Goal: Task Accomplishment & Management: Manage account settings

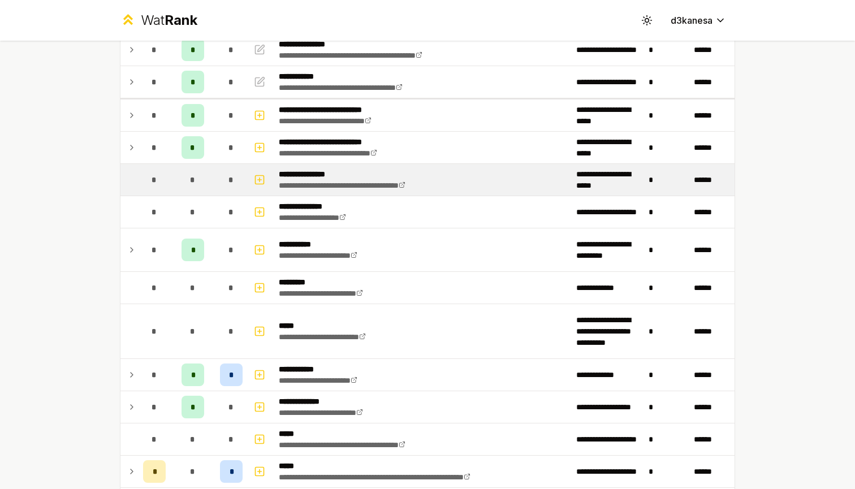
scroll to position [116, 0]
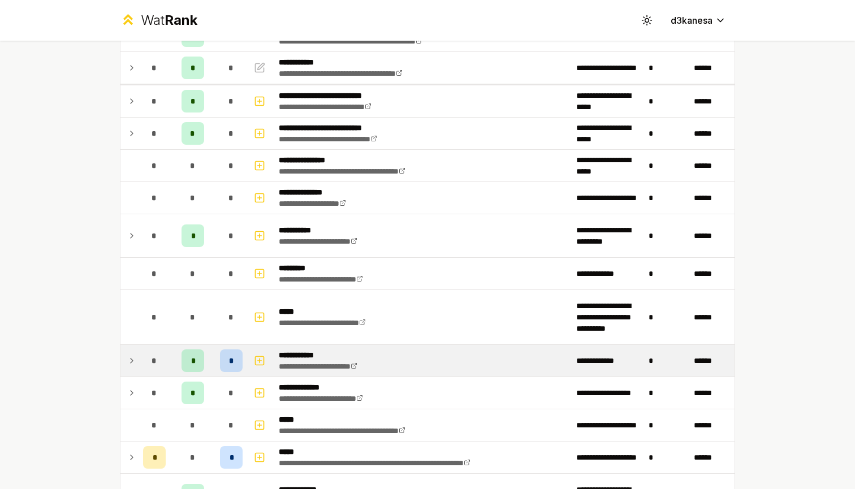
click at [139, 360] on td "*" at bounding box center [155, 361] width 32 height 32
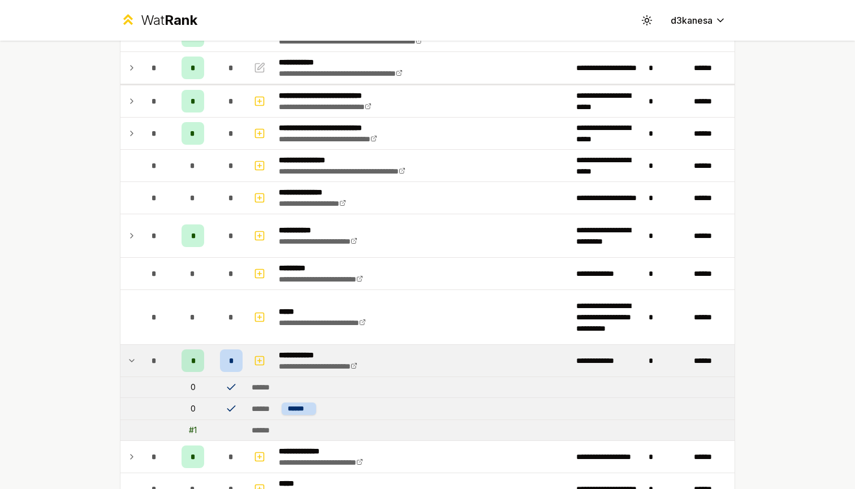
click at [132, 358] on icon at bounding box center [131, 361] width 9 height 14
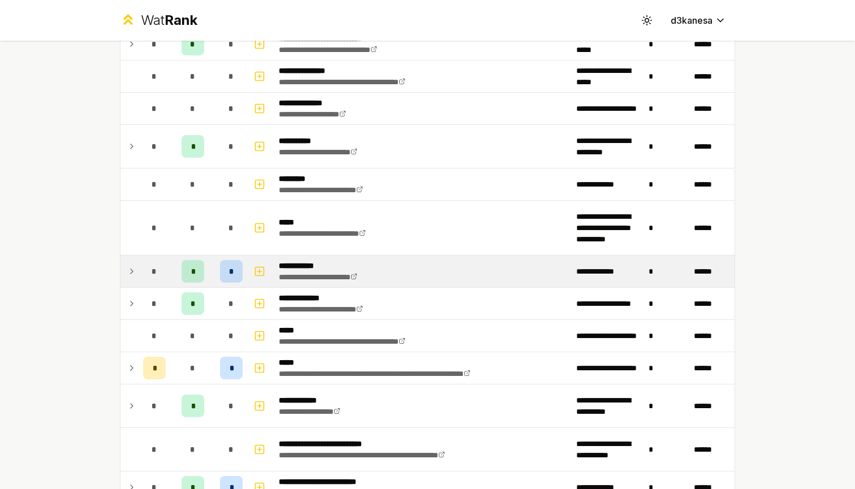
scroll to position [209, 0]
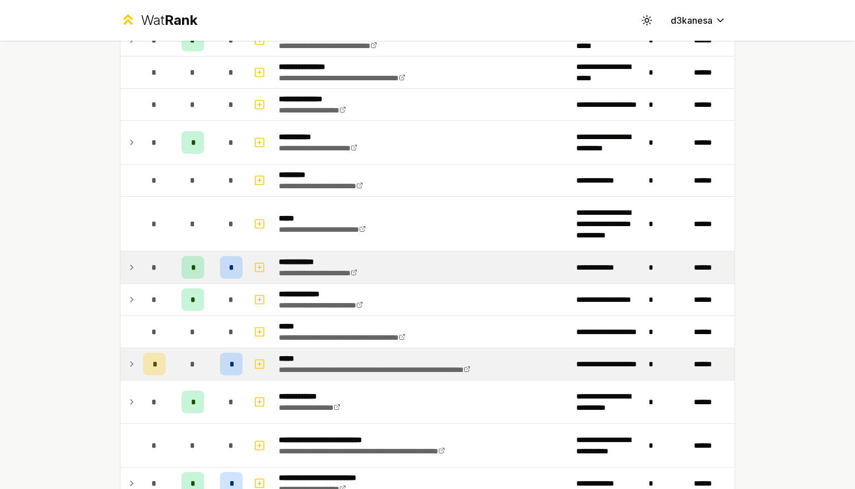
click at [130, 362] on icon at bounding box center [131, 365] width 9 height 14
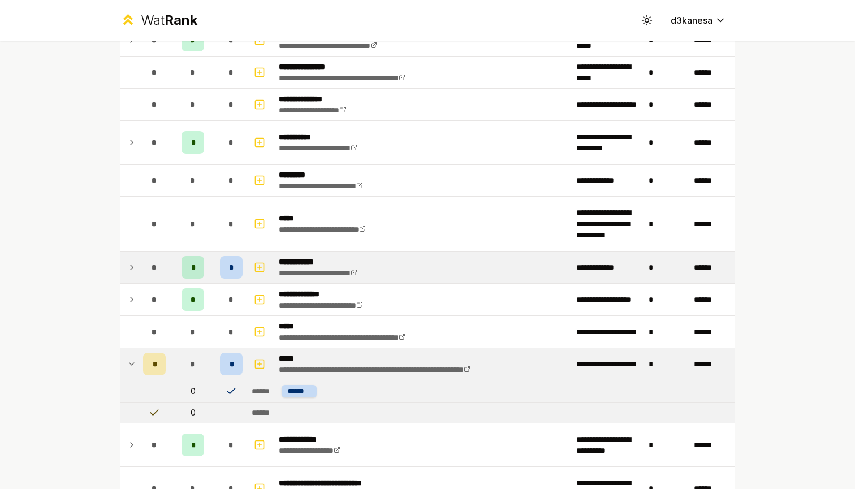
click at [134, 365] on icon at bounding box center [131, 365] width 9 height 14
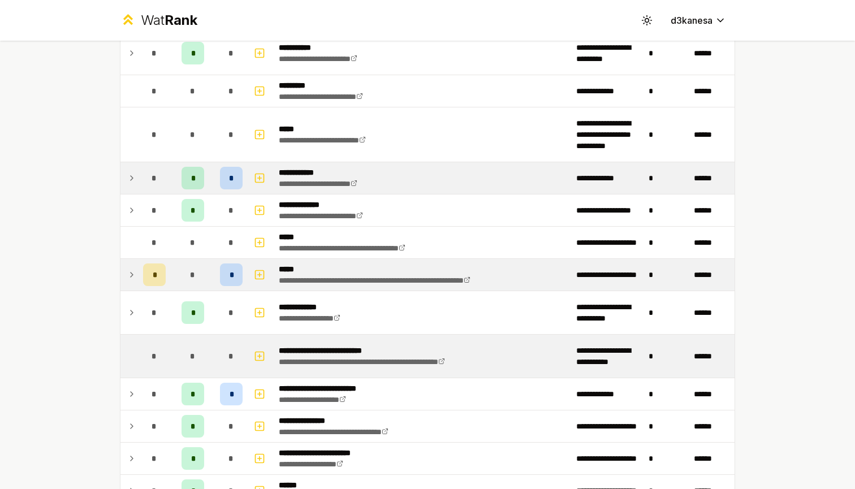
scroll to position [300, 0]
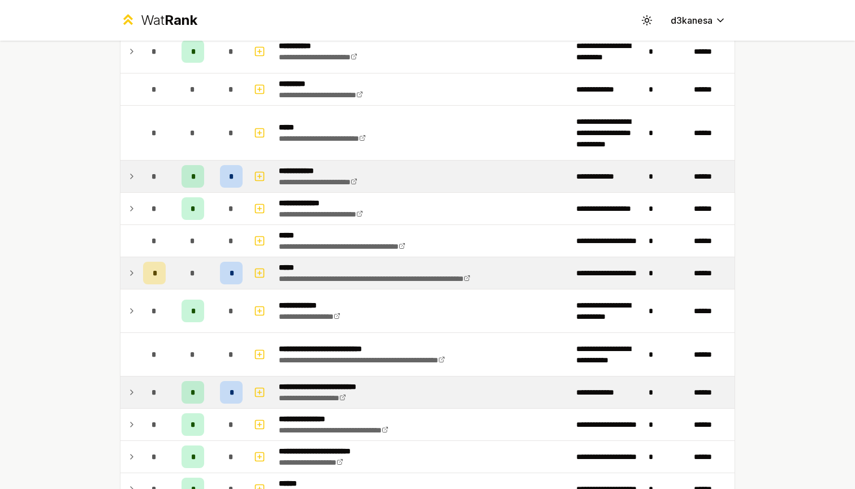
click at [131, 393] on icon at bounding box center [131, 393] width 9 height 14
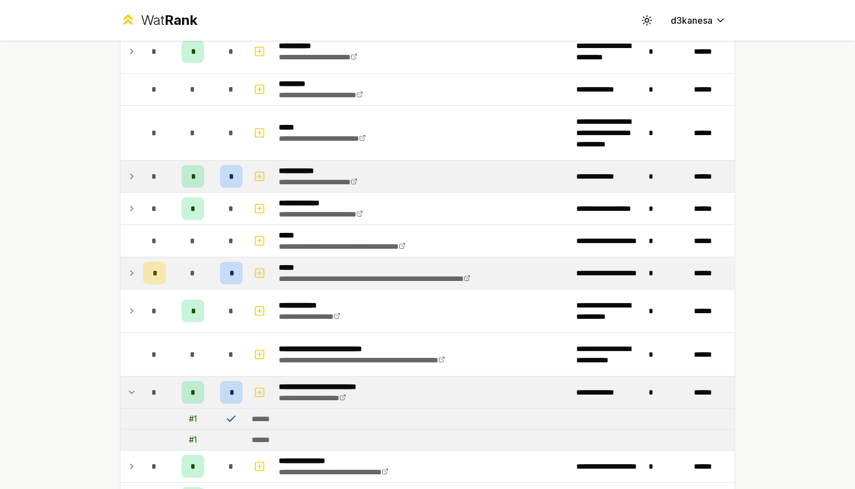
click at [131, 393] on icon at bounding box center [132, 392] width 5 height 2
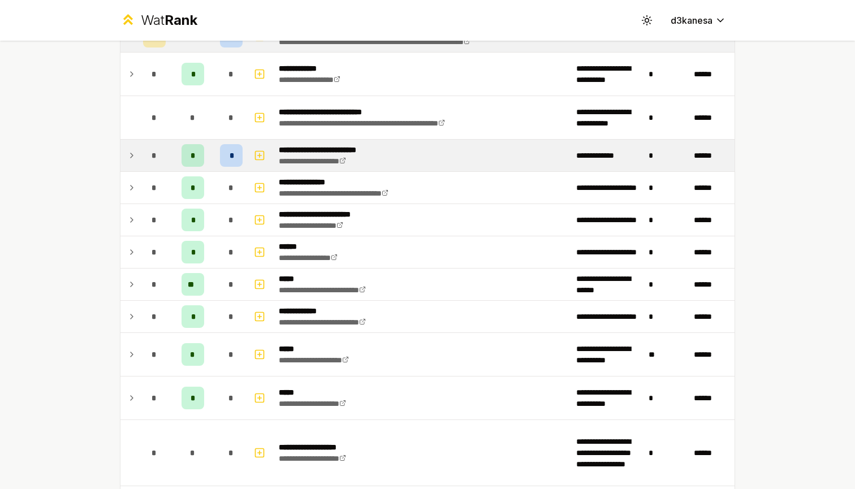
scroll to position [540, 0]
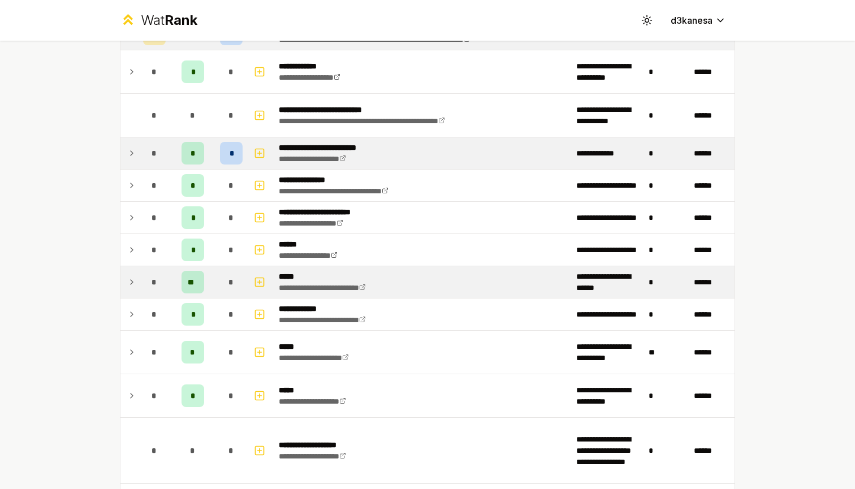
click at [134, 277] on icon at bounding box center [131, 282] width 9 height 14
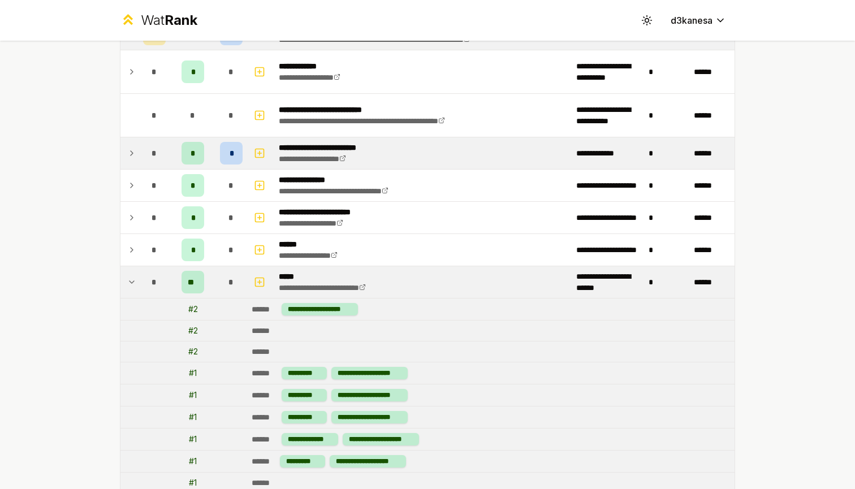
click at [134, 277] on icon at bounding box center [131, 282] width 9 height 14
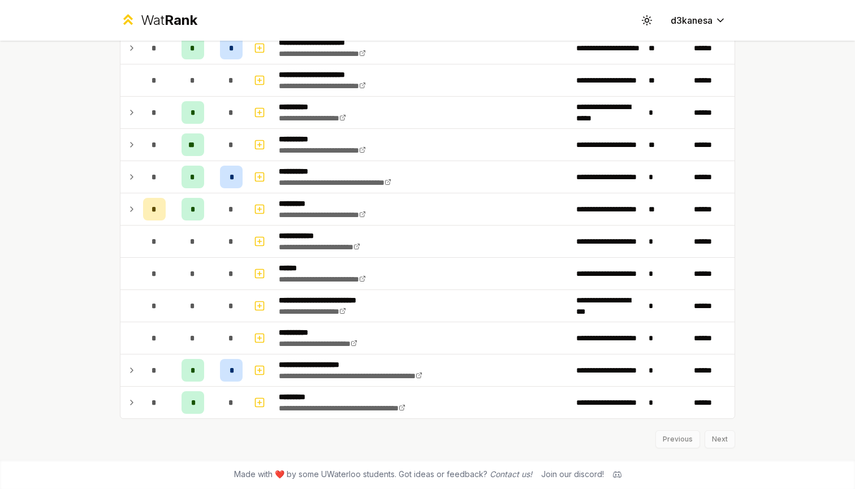
scroll to position [1848, 0]
click at [711, 442] on div "Previous Next" at bounding box center [427, 433] width 615 height 29
click at [712, 438] on div "Previous Next" at bounding box center [427, 433] width 615 height 29
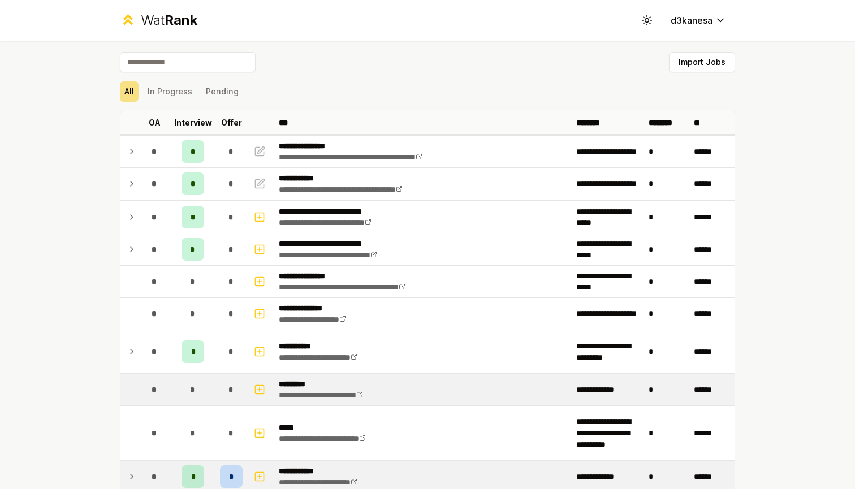
scroll to position [0, 0]
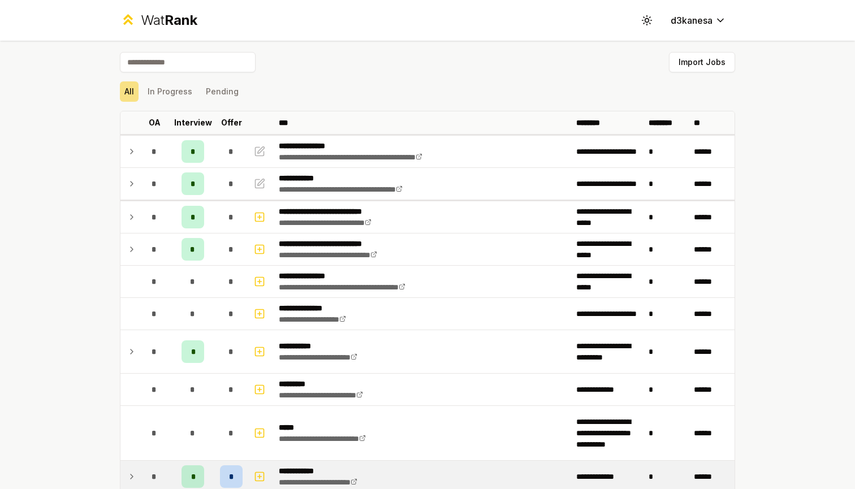
click at [800, 346] on div "**********" at bounding box center [427, 244] width 855 height 489
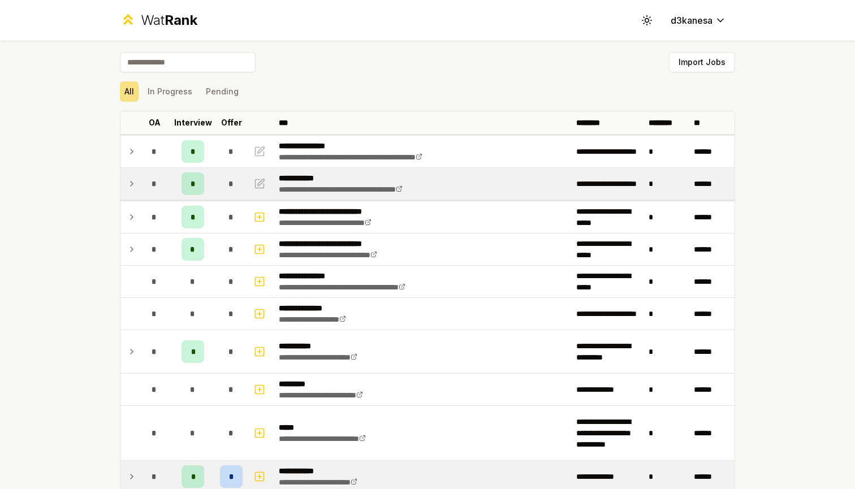
click at [132, 192] on td at bounding box center [129, 184] width 18 height 32
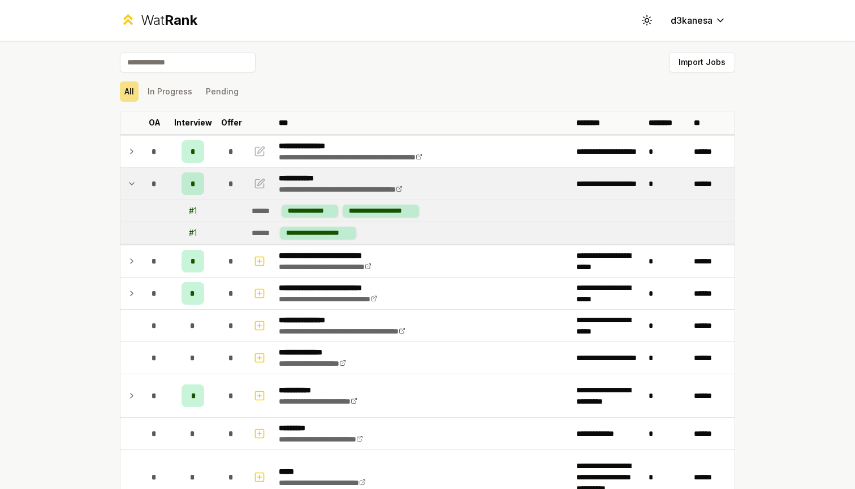
click at [75, 270] on div "**********" at bounding box center [427, 244] width 855 height 489
